Goal: Information Seeking & Learning: Understand process/instructions

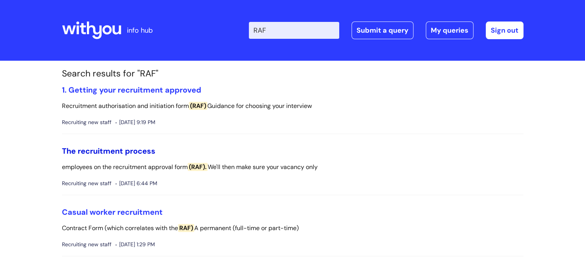
click at [122, 148] on link "The recruitment process" at bounding box center [109, 151] width 94 height 10
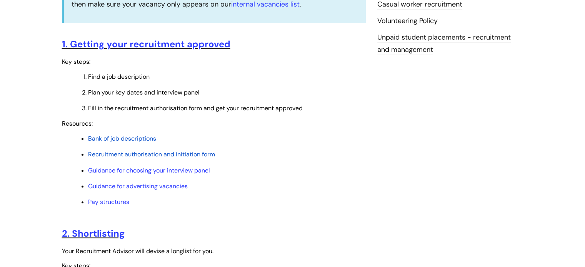
scroll to position [292, 0]
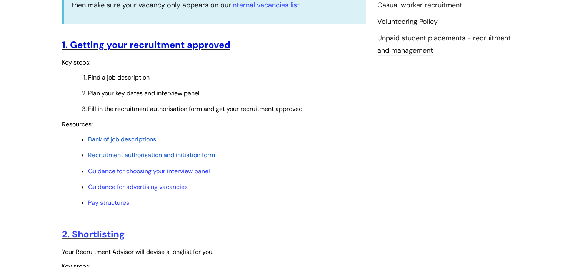
click at [165, 44] on link "1. Getting your recruitment approved" at bounding box center [146, 45] width 169 height 12
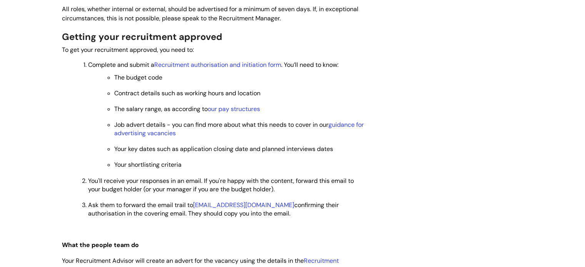
scroll to position [539, 0]
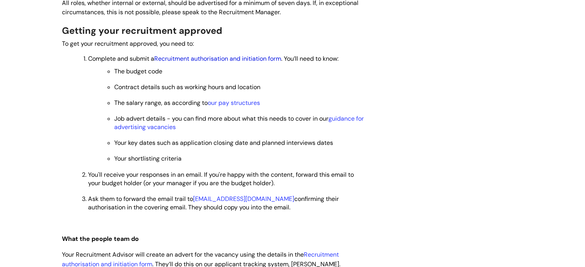
click at [235, 58] on link "Recruitment authorisation and initiation form" at bounding box center [217, 59] width 127 height 8
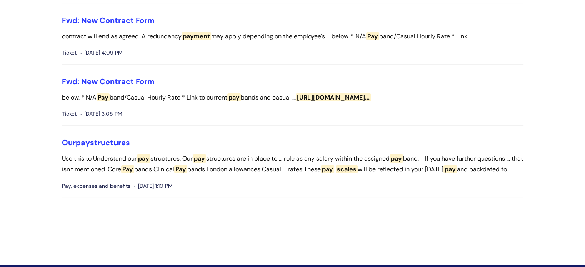
scroll to position [195, 0]
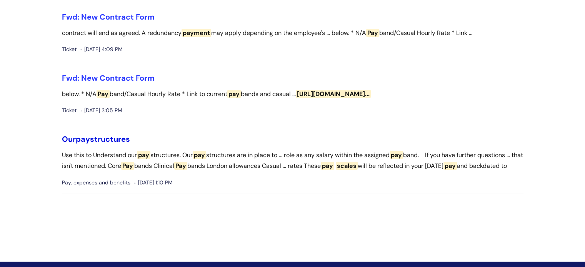
click at [106, 142] on link "Our pay structures" at bounding box center [96, 139] width 68 height 10
